Goal: Register for event/course

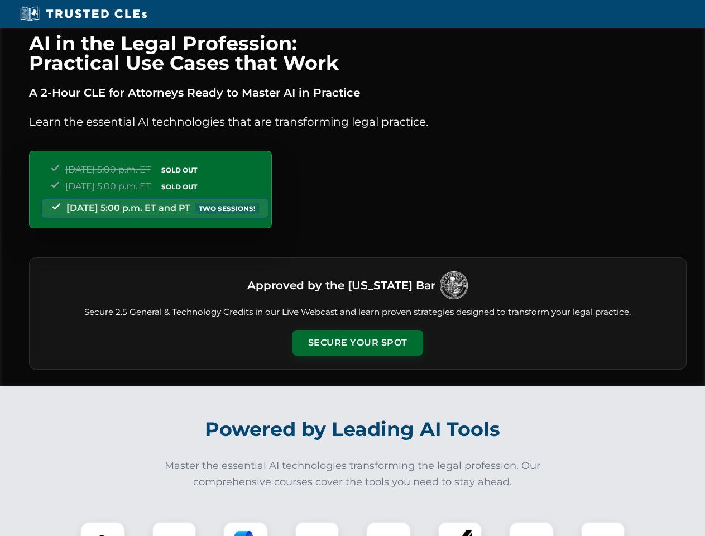
click at [357, 343] on button "Secure Your Spot" at bounding box center [358, 343] width 131 height 26
click at [103, 529] on img at bounding box center [103, 544] width 32 height 32
click at [174, 529] on div at bounding box center [174, 543] width 45 height 45
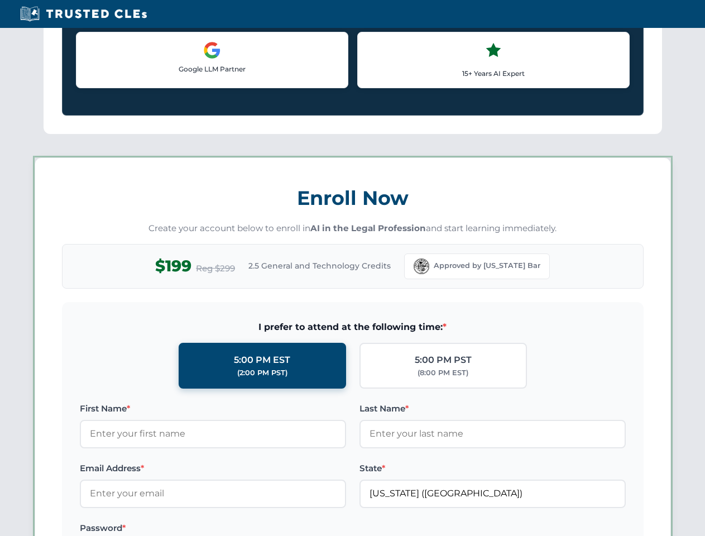
click at [317, 529] on label "Password *" at bounding box center [213, 527] width 266 height 13
